Goal: Transaction & Acquisition: Purchase product/service

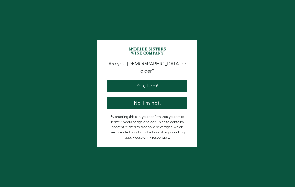
click at [152, 81] on button "Yes, I am!" at bounding box center [148, 86] width 80 height 12
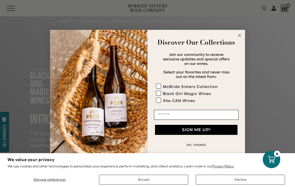
click at [240, 32] on circle "Close dialog" at bounding box center [240, 35] width 6 height 6
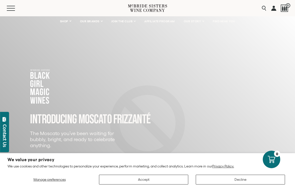
click at [90, 25] on link "OUR BRANDS" at bounding box center [91, 21] width 29 height 10
click at [100, 20] on link "OUR BRANDS" at bounding box center [91, 21] width 29 height 10
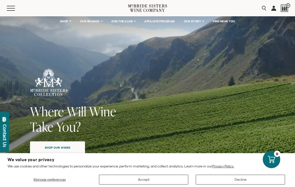
click at [63, 21] on span "SHOP" at bounding box center [64, 22] width 9 height 4
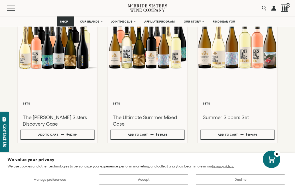
scroll to position [107, 0]
click at [36, 60] on div at bounding box center [58, 43] width 80 height 105
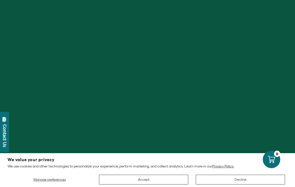
click at [150, 183] on button "Accept" at bounding box center [143, 180] width 89 height 10
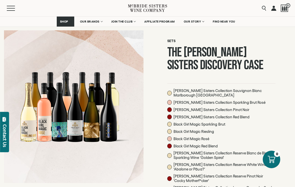
scroll to position [34, 0]
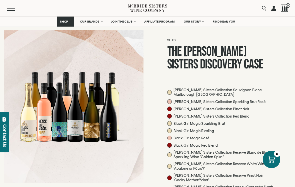
click at [203, 139] on span "Black Girl Magic Rosé" at bounding box center [192, 138] width 36 height 5
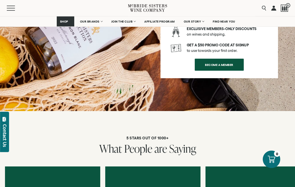
scroll to position [868, 0]
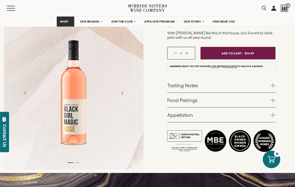
scroll to position [108, 0]
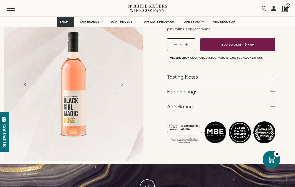
click at [134, 131] on div at bounding box center [74, 84] width 140 height 113
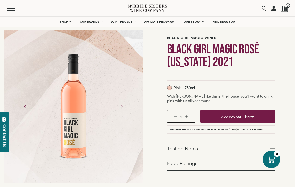
scroll to position [11, 0]
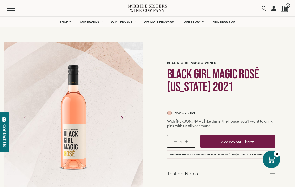
click at [194, 83] on h1 "Black Girl Magic Rosé [US_STATE] 2021" at bounding box center [222, 81] width 108 height 26
click at [215, 74] on h1 "Black Girl Magic Rosé [US_STATE] 2021" at bounding box center [222, 81] width 108 height 26
click at [219, 75] on h1 "Black Girl Magic Rosé [US_STATE] 2021" at bounding box center [222, 81] width 108 height 26
click at [180, 115] on form "Black Girl Magic Wines Black Girl Magic Rosé [US_STATE] 2021 Pink – 750ml With …" at bounding box center [222, 149] width 108 height 181
click at [197, 69] on h1 "Black Girl Magic Rosé [US_STATE] 2021" at bounding box center [222, 81] width 108 height 26
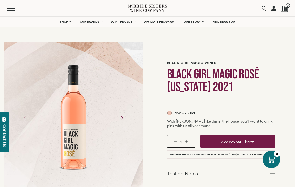
click at [212, 61] on h6 "Black Girl Magic Wines" at bounding box center [222, 63] width 108 height 4
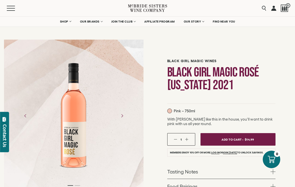
scroll to position [13, 0]
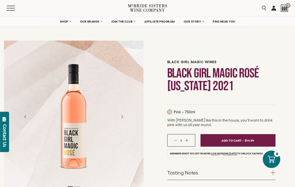
scroll to position [12, 0]
click at [119, 123] on button "Next" at bounding box center [122, 116] width 13 height 13
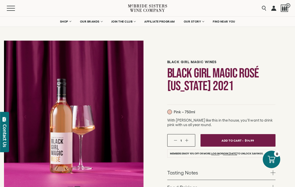
click at [128, 125] on div at bounding box center [74, 117] width 140 height 152
click at [120, 121] on icon "Next" at bounding box center [122, 117] width 8 height 8
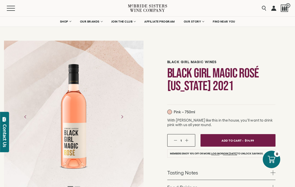
click at [121, 121] on icon "Next" at bounding box center [122, 117] width 8 height 8
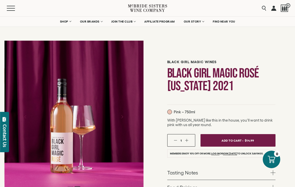
click at [119, 123] on button "Next" at bounding box center [122, 116] width 13 height 13
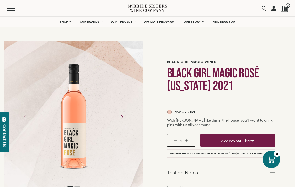
scroll to position [0, 0]
